Goal: Task Accomplishment & Management: Use online tool/utility

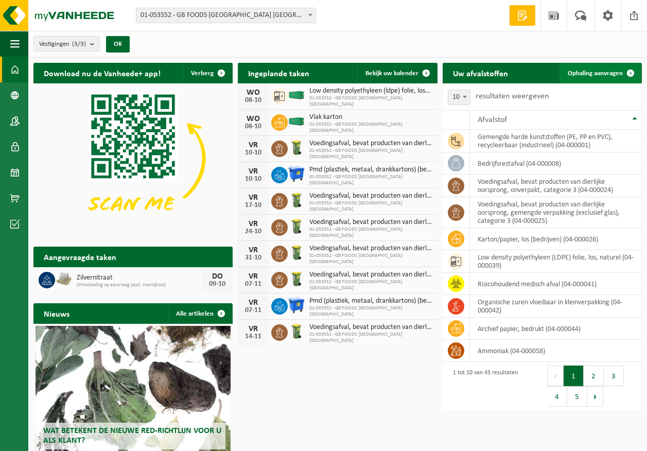
click at [596, 74] on span "Ophaling aanvragen" at bounding box center [595, 73] width 55 height 7
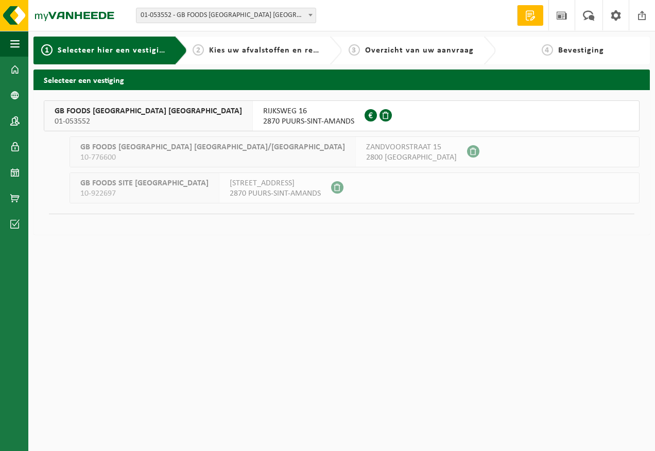
click at [263, 117] on span "2870 PUURS-SINT-AMANDS" at bounding box center [308, 121] width 91 height 10
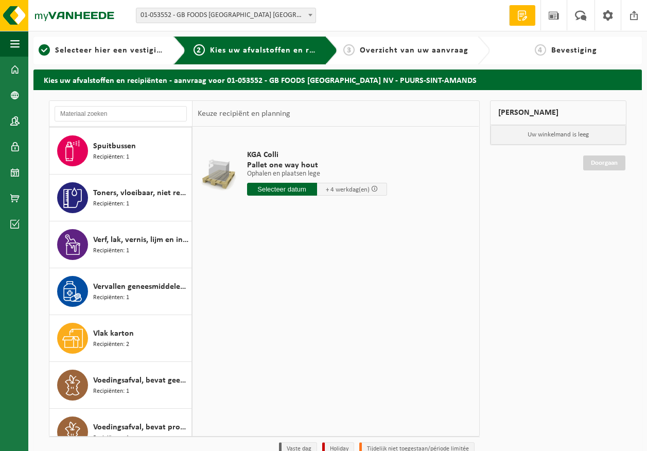
scroll to position [1492, 0]
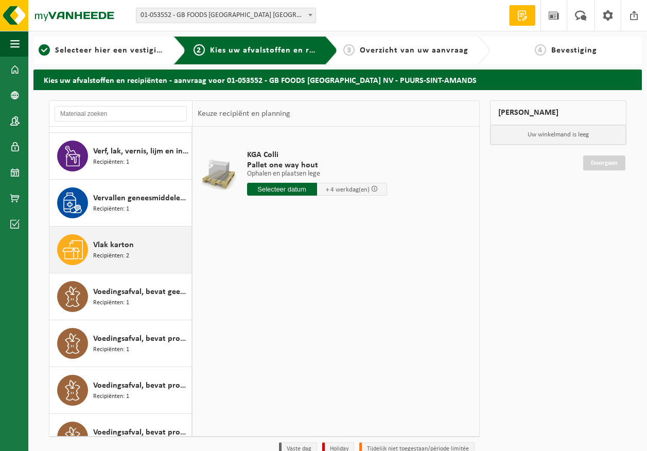
click at [146, 250] on div "Vlak karton Recipiënten: 2" at bounding box center [141, 249] width 96 height 31
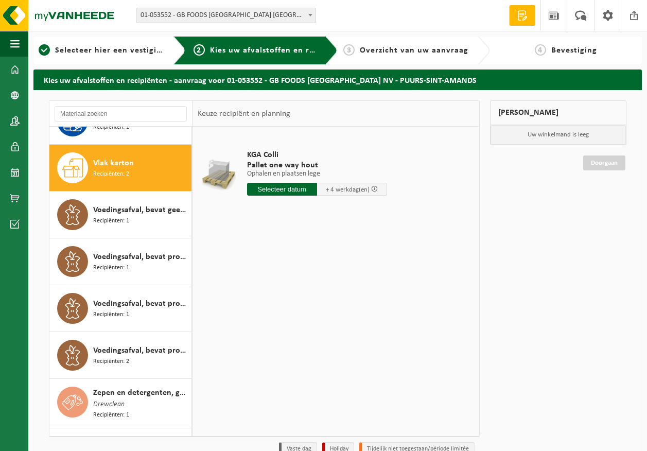
scroll to position [1592, 0]
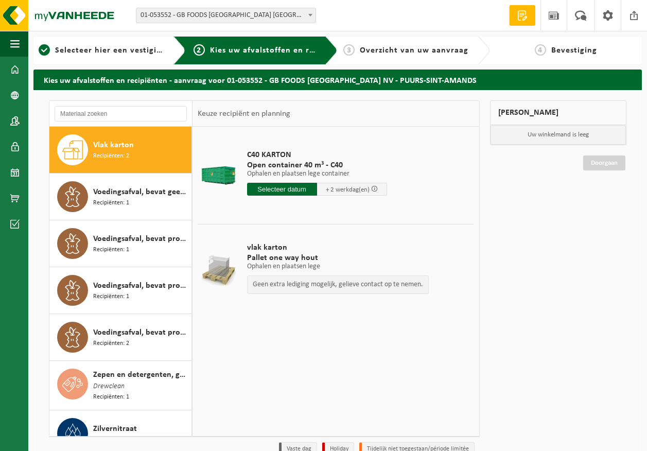
click at [292, 188] on input "text" at bounding box center [282, 189] width 70 height 13
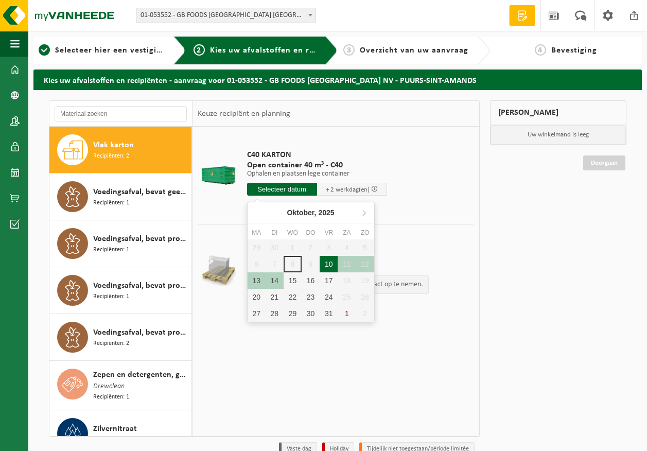
click at [324, 265] on div "10" at bounding box center [329, 264] width 18 height 16
type input "Van 2025-10-10"
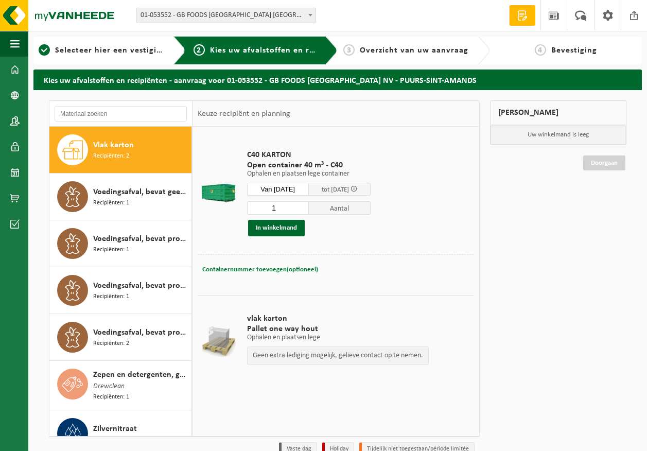
click at [266, 270] on span "Containernummer toevoegen(optioneel)" at bounding box center [260, 269] width 116 height 7
type input "C40-2218"
click at [336, 238] on div "C40 KARTON Open container 40 m³ - C40 Ophalen en plaatsen lege container Ophale…" at bounding box center [309, 192] width 134 height 107
click at [288, 230] on button "In winkelmand" at bounding box center [276, 228] width 57 height 16
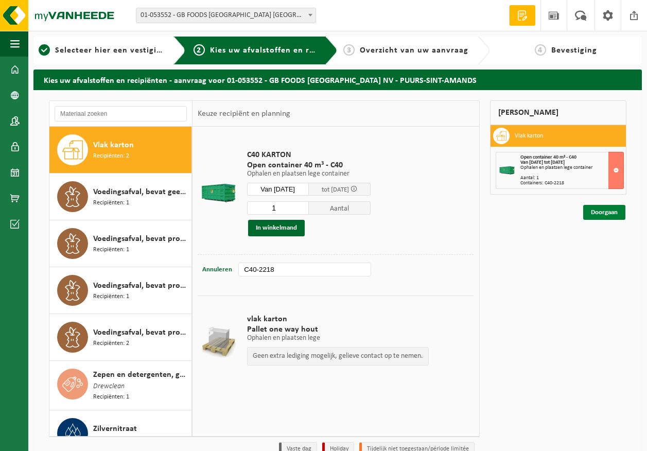
click at [621, 217] on link "Doorgaan" at bounding box center [604, 212] width 42 height 15
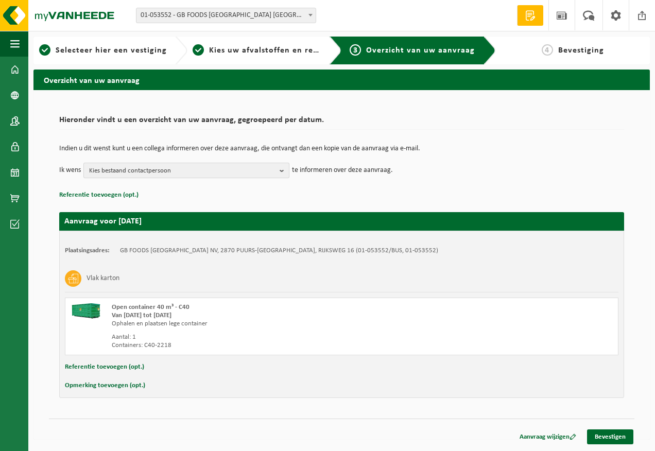
click at [156, 165] on span "Kies bestaand contactpersoon" at bounding box center [182, 170] width 186 height 15
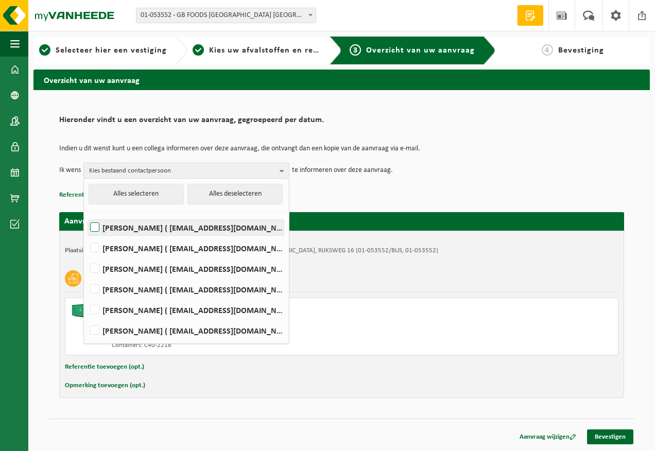
click at [161, 232] on label "Devy De Keersmaeker ( devy_dekeersmaeker@thegbfoods.com )" at bounding box center [186, 227] width 196 height 15
click at [86, 215] on input "Devy De Keersmaeker ( devy_dekeersmaeker@thegbfoods.com )" at bounding box center [86, 214] width 1 height 1
checkbox input "true"
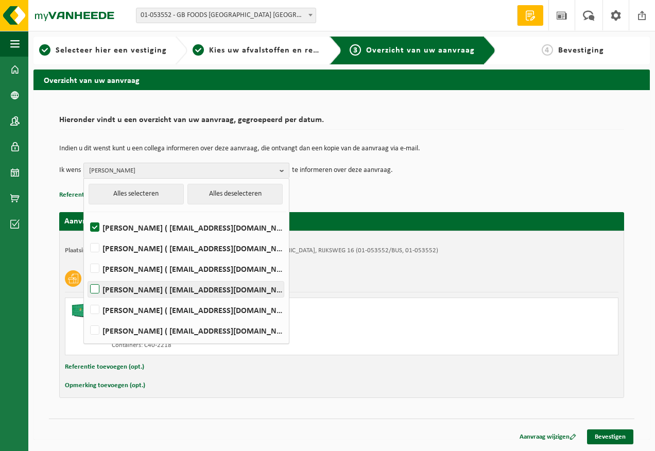
click at [154, 286] on label "Andre Reyniers ( andre_reyniers@thegbfoods.com )" at bounding box center [186, 288] width 196 height 15
click at [86, 276] on input "Andre Reyniers ( andre_reyniers@thegbfoods.com )" at bounding box center [86, 276] width 1 height 1
checkbox input "true"
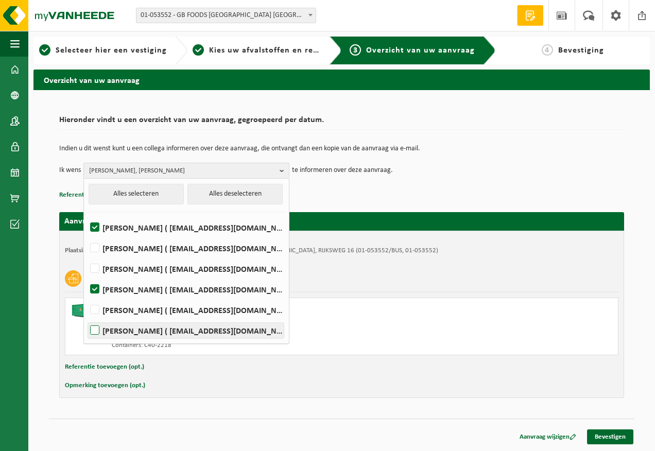
click at [152, 332] on label "Said Tizi ( said_tizi@thegbfoods.com )" at bounding box center [186, 330] width 196 height 15
click at [86, 318] on input "Said Tizi ( said_tizi@thegbfoods.com )" at bounding box center [86, 317] width 1 height 1
checkbox input "true"
click at [615, 436] on link "Bevestigen" at bounding box center [610, 436] width 46 height 15
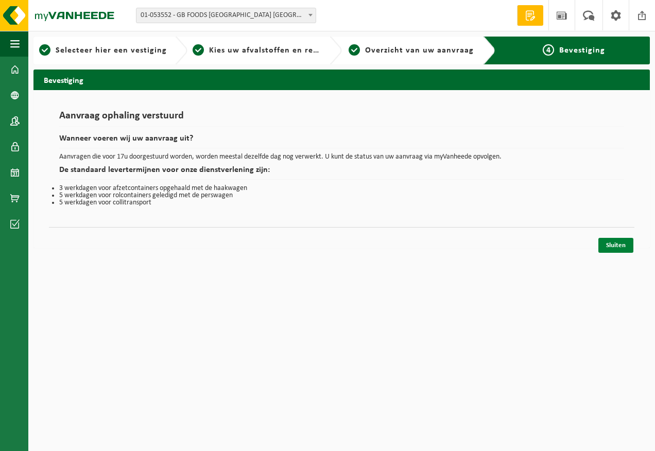
click at [616, 247] on link "Sluiten" at bounding box center [615, 245] width 35 height 15
